Goal: Task Accomplishment & Management: Use online tool/utility

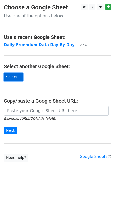
click at [13, 77] on link "Select..." at bounding box center [13, 77] width 19 height 8
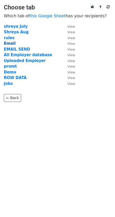
click at [10, 44] on strong "Email" at bounding box center [10, 43] width 12 height 5
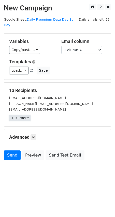
click at [22, 115] on link "+10 more" at bounding box center [19, 118] width 21 height 6
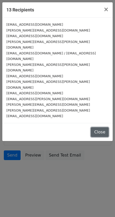
click at [102, 127] on button "Close" at bounding box center [100, 132] width 18 height 10
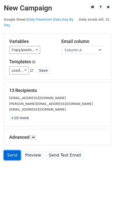
click at [8, 151] on link "Send" at bounding box center [12, 156] width 17 height 10
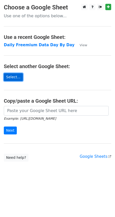
click at [14, 78] on link "Select..." at bounding box center [13, 77] width 19 height 8
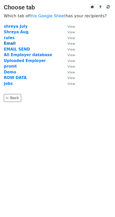
click at [9, 43] on strong "Email" at bounding box center [10, 43] width 12 height 5
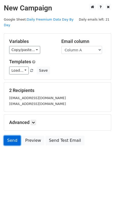
click at [10, 136] on link "Send" at bounding box center [12, 141] width 17 height 10
